Goal: Find specific page/section: Find specific page/section

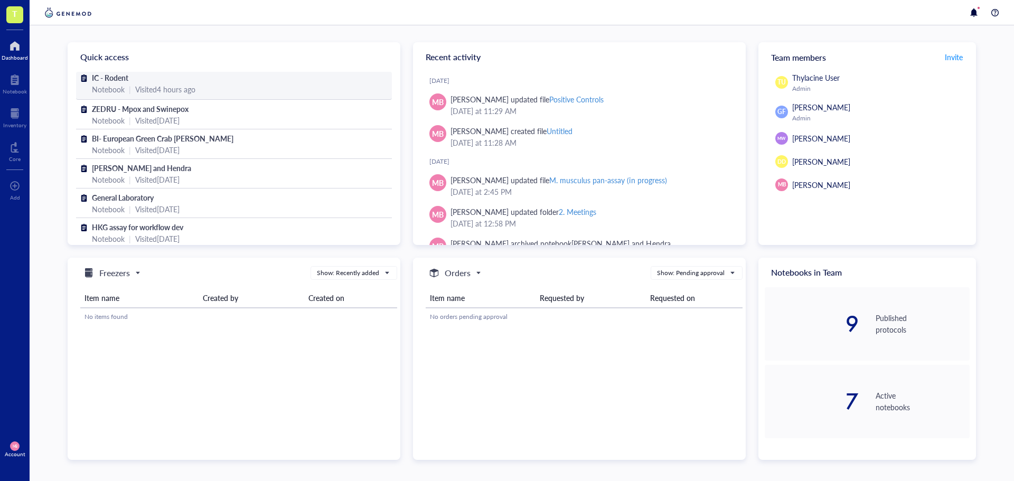
click at [144, 78] on div "IC - Rodent" at bounding box center [234, 78] width 284 height 12
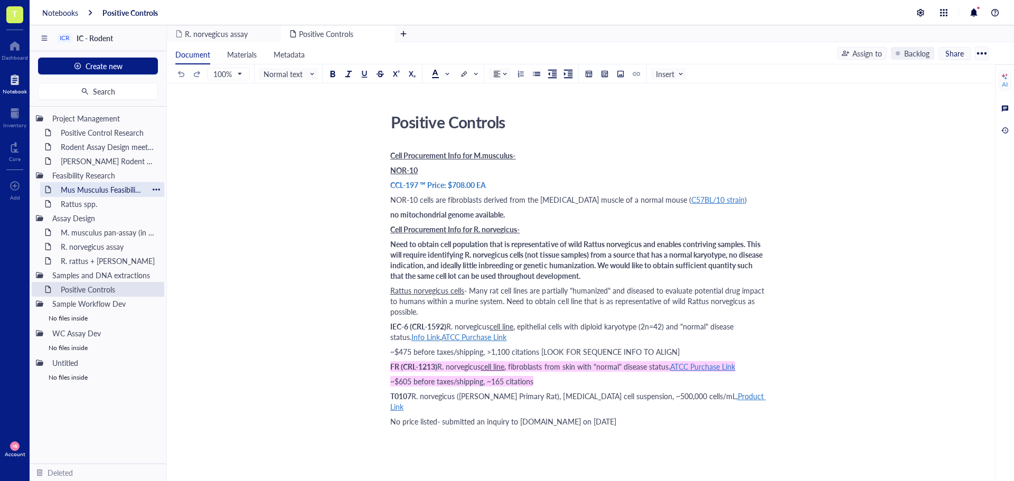
click at [78, 192] on div "Mus Musculus Feasibility Research" at bounding box center [102, 189] width 92 height 15
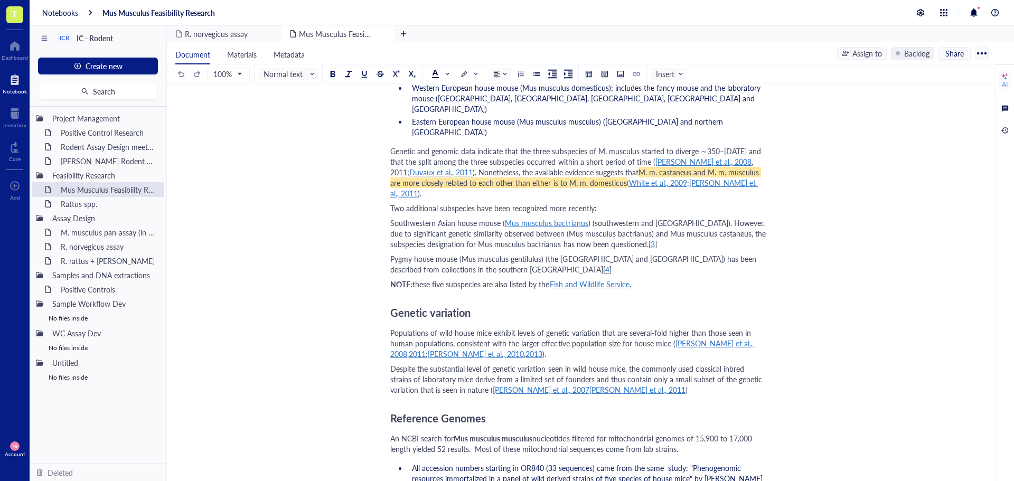
scroll to position [370, 0]
click at [117, 232] on div "M. musculus pan-assay (in progress)" at bounding box center [102, 232] width 92 height 15
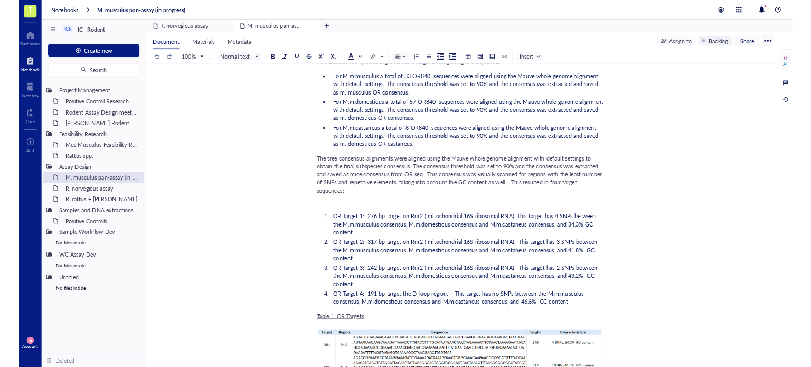
scroll to position [106, 0]
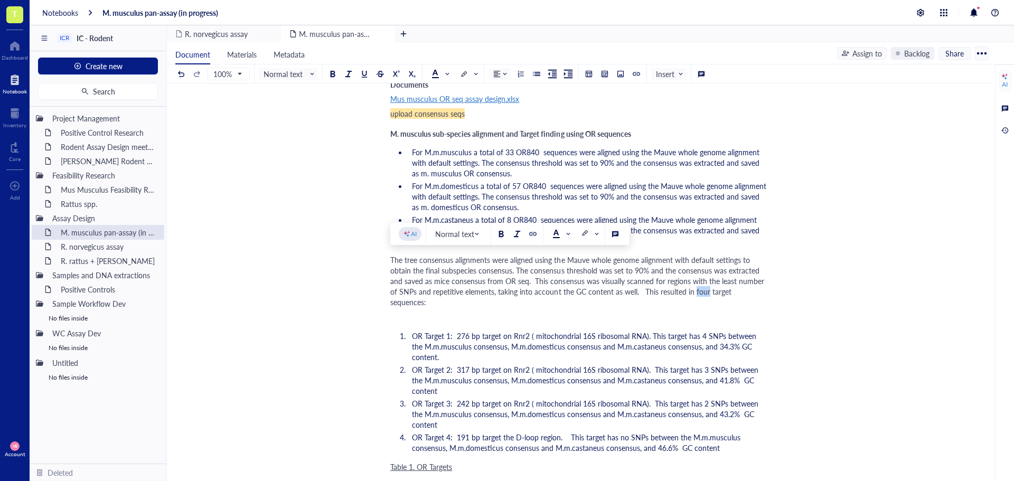
drag, startPoint x: 706, startPoint y: 294, endPoint x: 695, endPoint y: 293, distance: 11.6
click at [695, 293] on span "The tree consensus alignments were aligned using the Mauve whole genome alignme…" at bounding box center [578, 281] width 376 height 53
